Goal: Check status: Check status

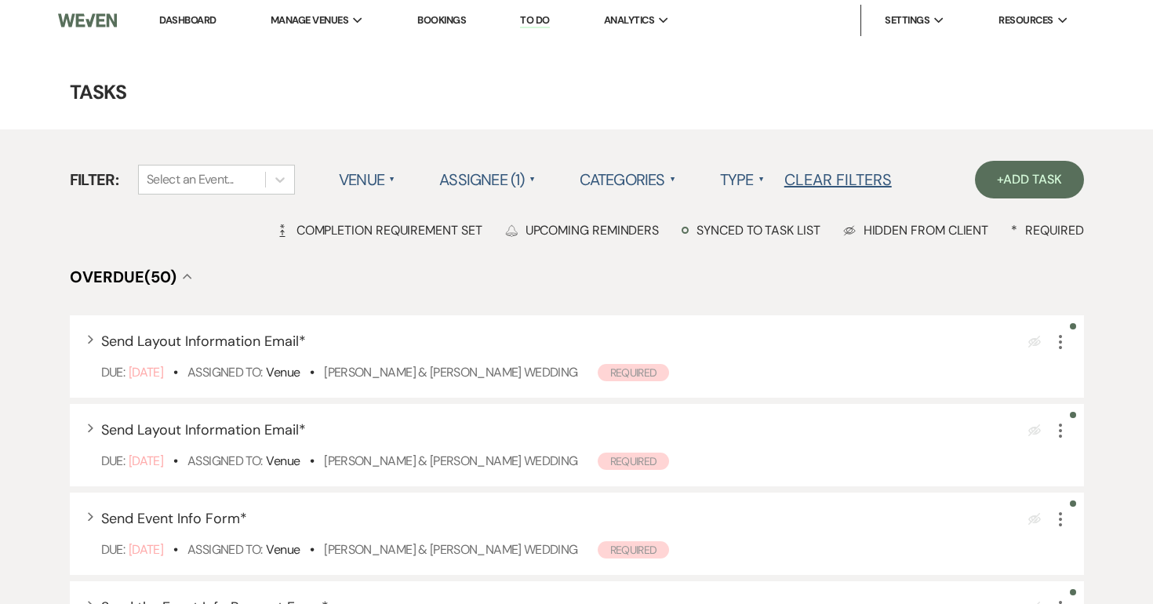
click at [450, 22] on link "Bookings" at bounding box center [441, 19] width 49 height 13
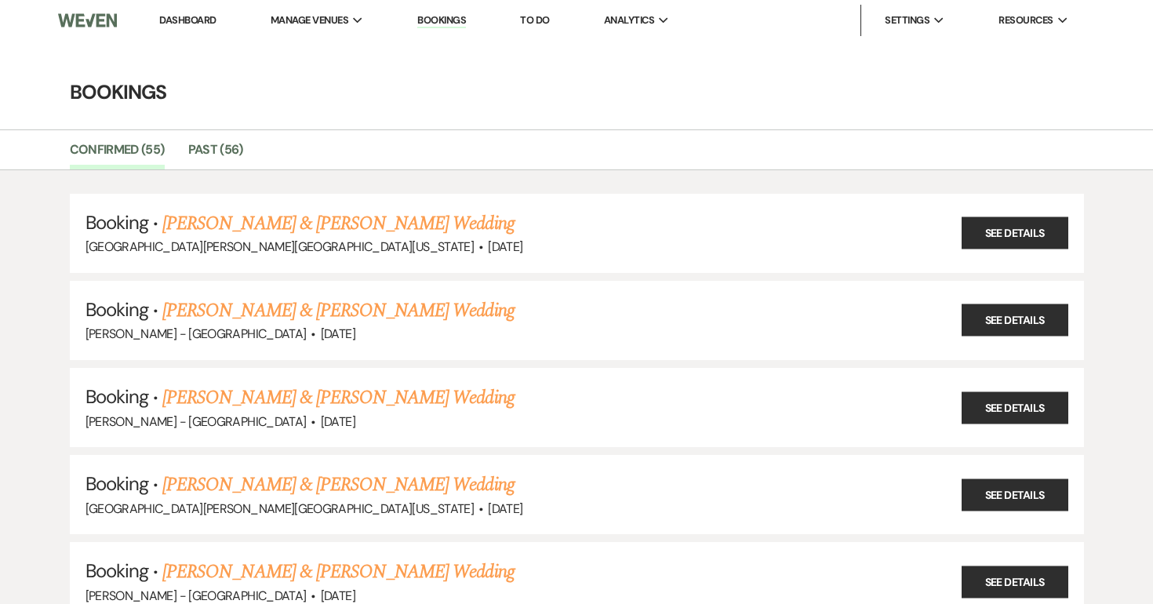
click at [191, 14] on link "Dashboard" at bounding box center [187, 19] width 56 height 13
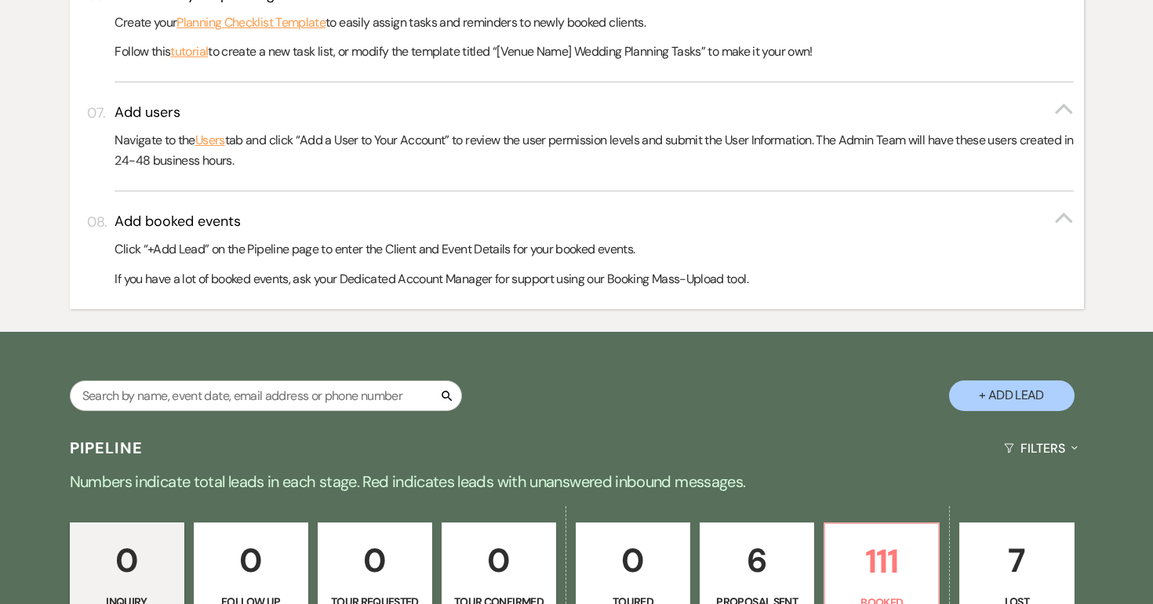
scroll to position [856, 0]
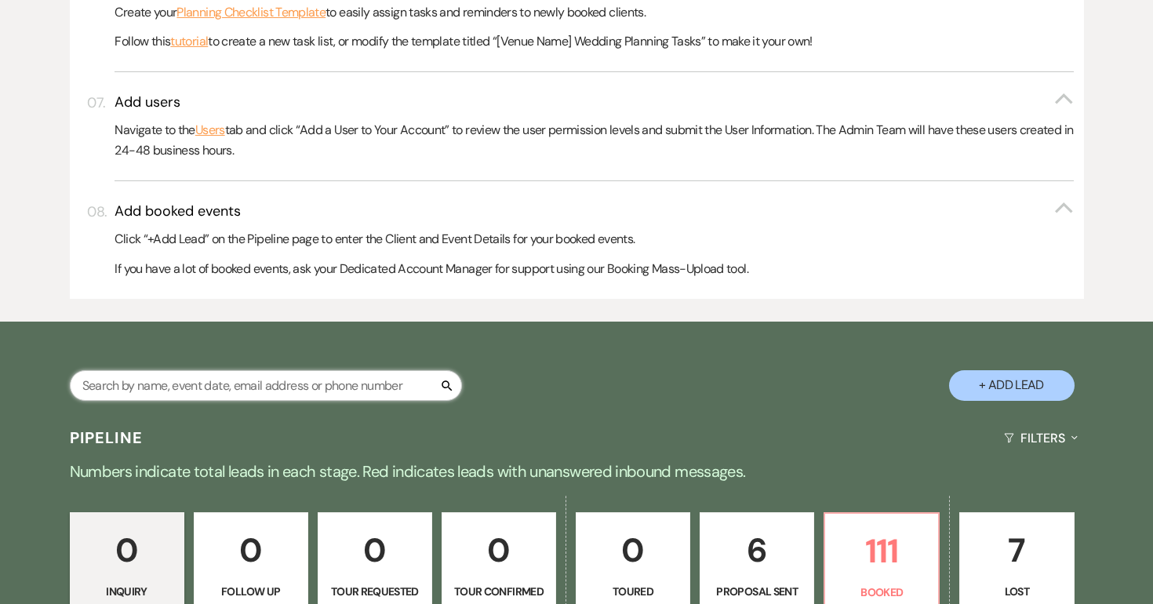
click at [363, 379] on input "text" at bounding box center [266, 385] width 392 height 31
type input "[PERSON_NAME]"
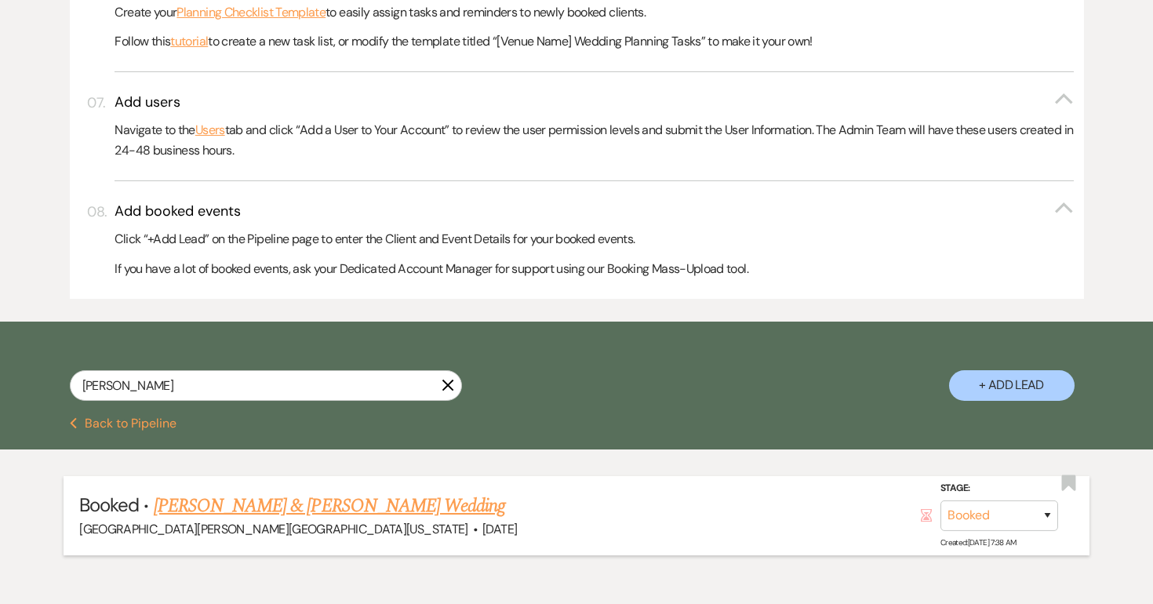
click at [313, 501] on link "[PERSON_NAME] & [PERSON_NAME] Wedding" at bounding box center [329, 506] width 351 height 28
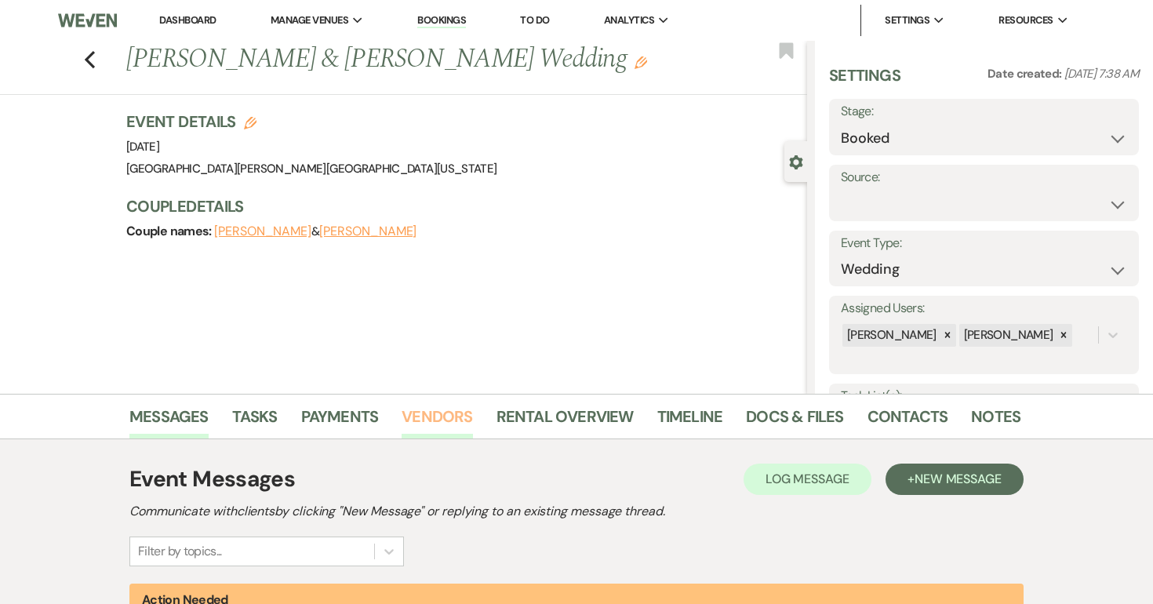
click at [420, 429] on link "Vendors" at bounding box center [437, 421] width 71 height 35
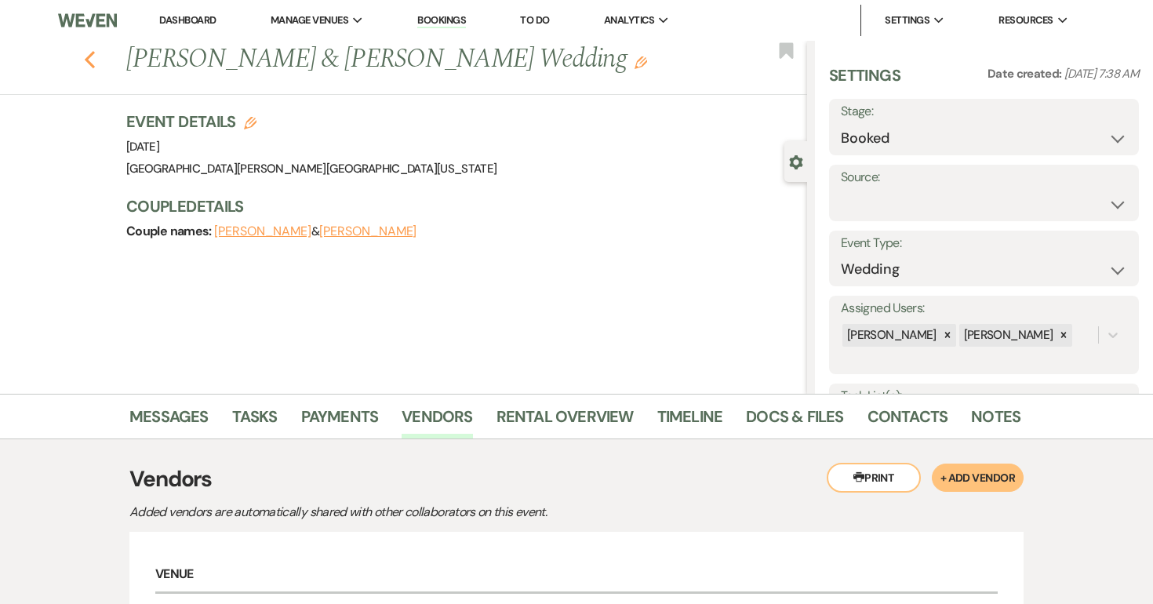
click at [95, 58] on div "Previous [PERSON_NAME] & [PERSON_NAME] Wedding Edit Bookmark" at bounding box center [399, 68] width 815 height 54
click at [95, 58] on icon "Previous" at bounding box center [90, 59] width 12 height 19
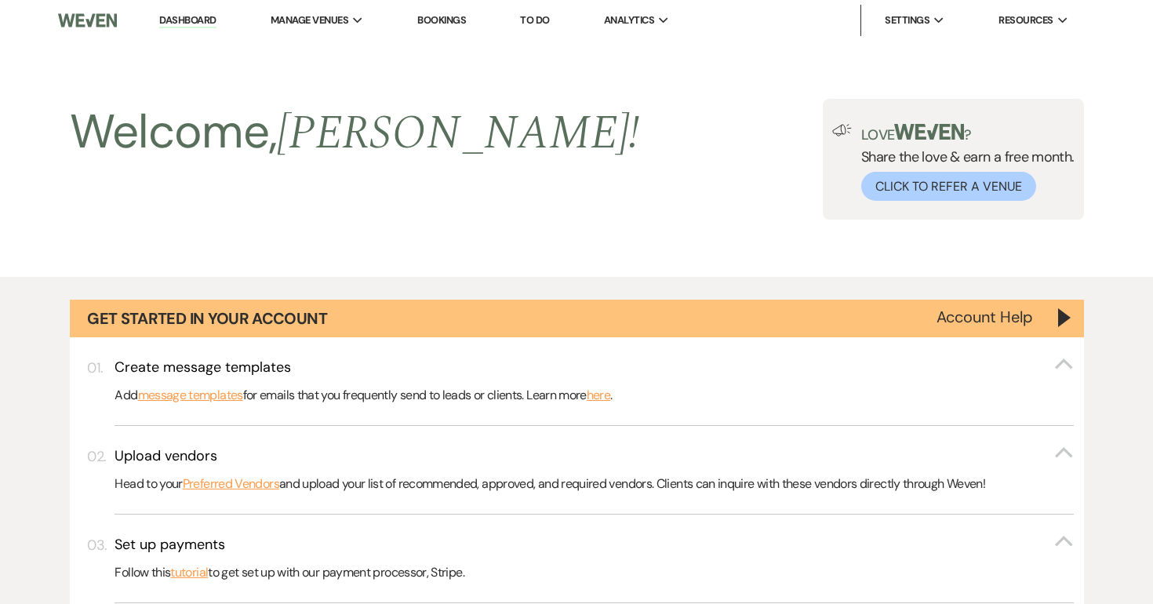
scroll to position [856, 0]
